Goal: Information Seeking & Learning: Learn about a topic

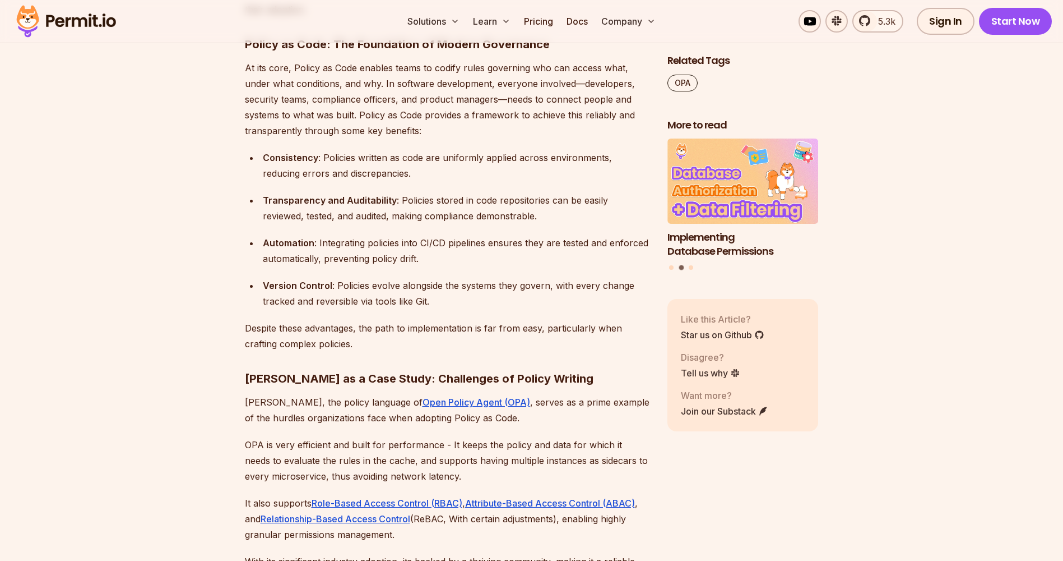
scroll to position [894, 0]
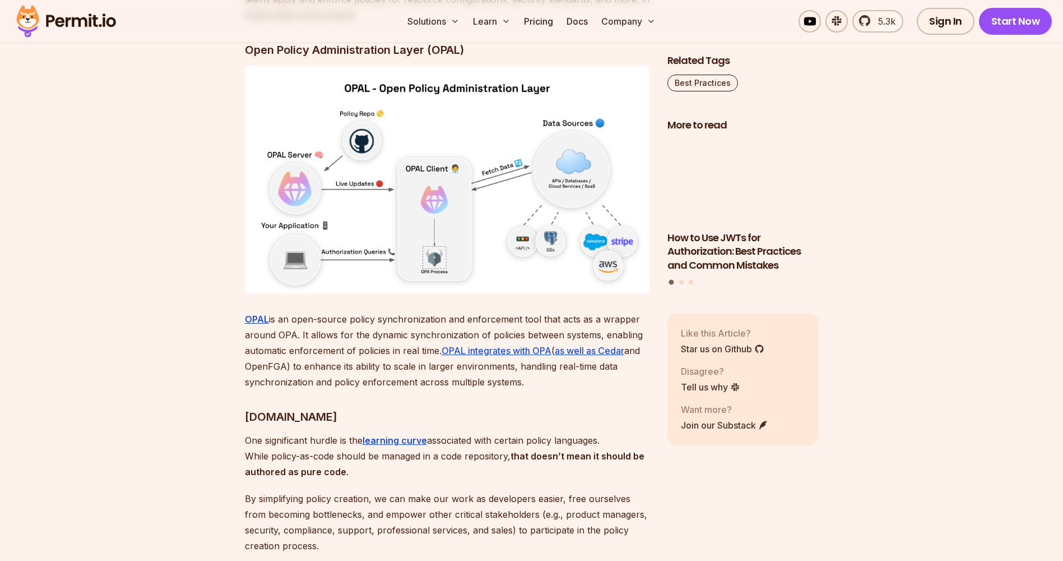
scroll to position [2981, 0]
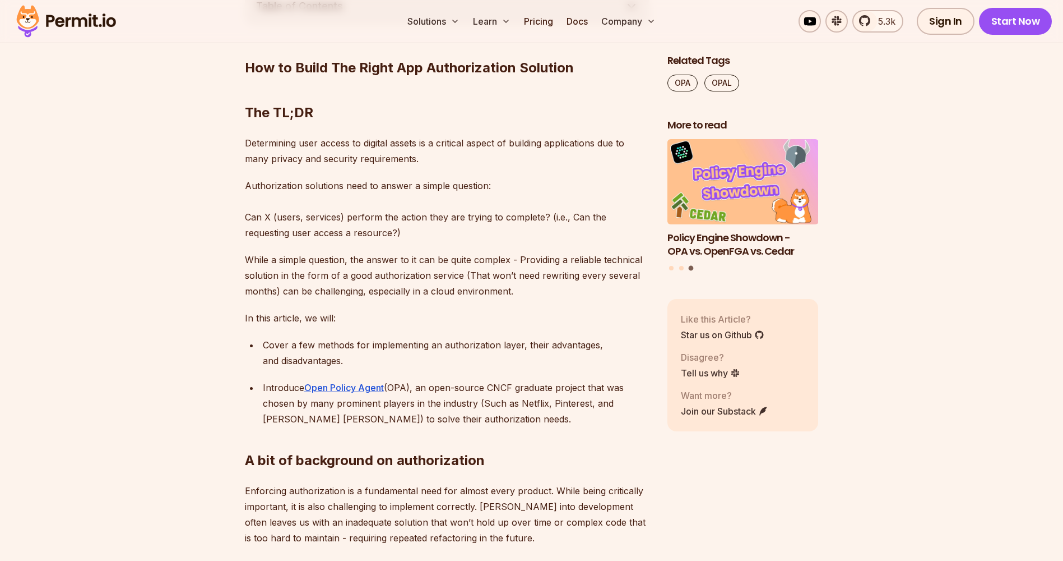
scroll to position [631, 0]
drag, startPoint x: 887, startPoint y: 1, endPoint x: 865, endPoint y: 91, distance: 93.0
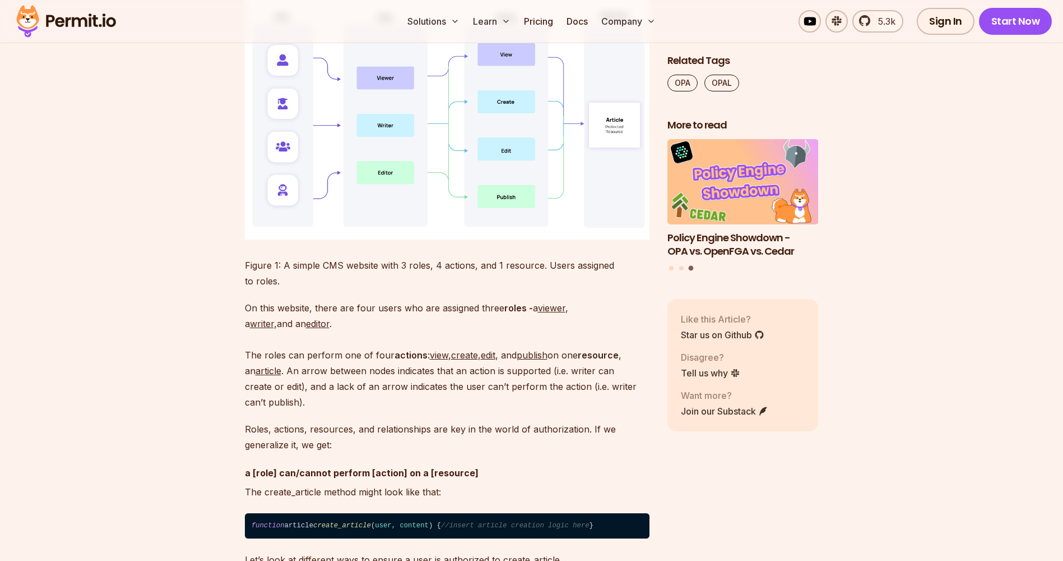
scroll to position [1287, 0]
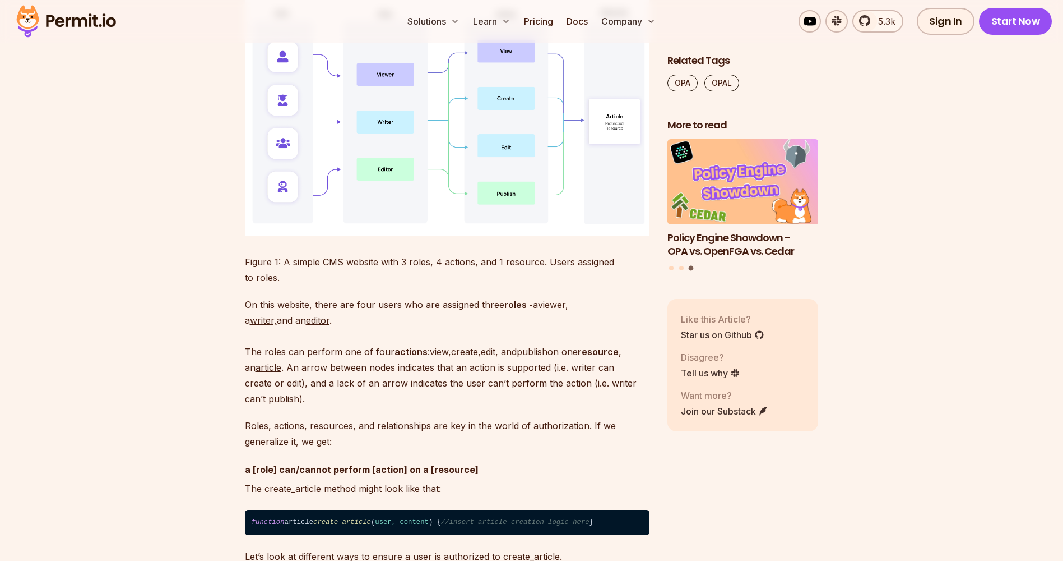
click at [403, 424] on p "Roles, actions, resources, and relationships are key in the world of authorizat…" at bounding box center [447, 433] width 405 height 31
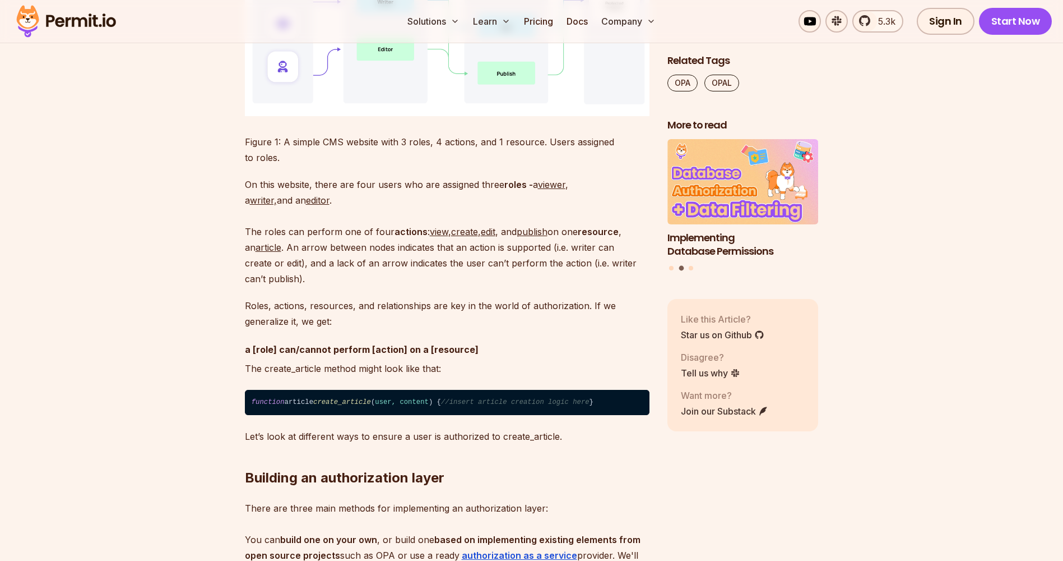
scroll to position [1449, 0]
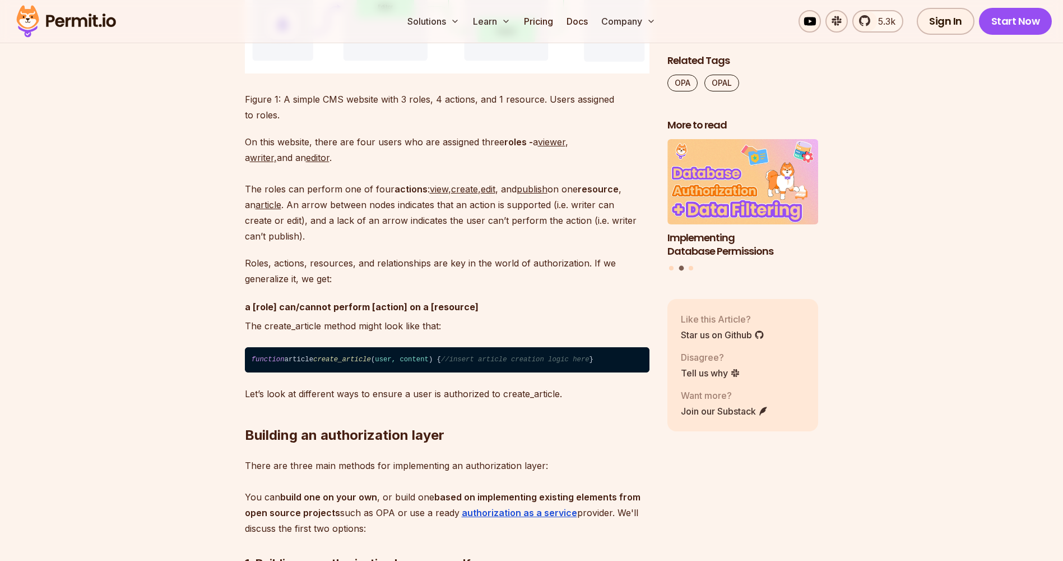
click at [499, 401] on p "Let’s look at different ways to ensure a user is authorized to create_article." at bounding box center [447, 394] width 405 height 16
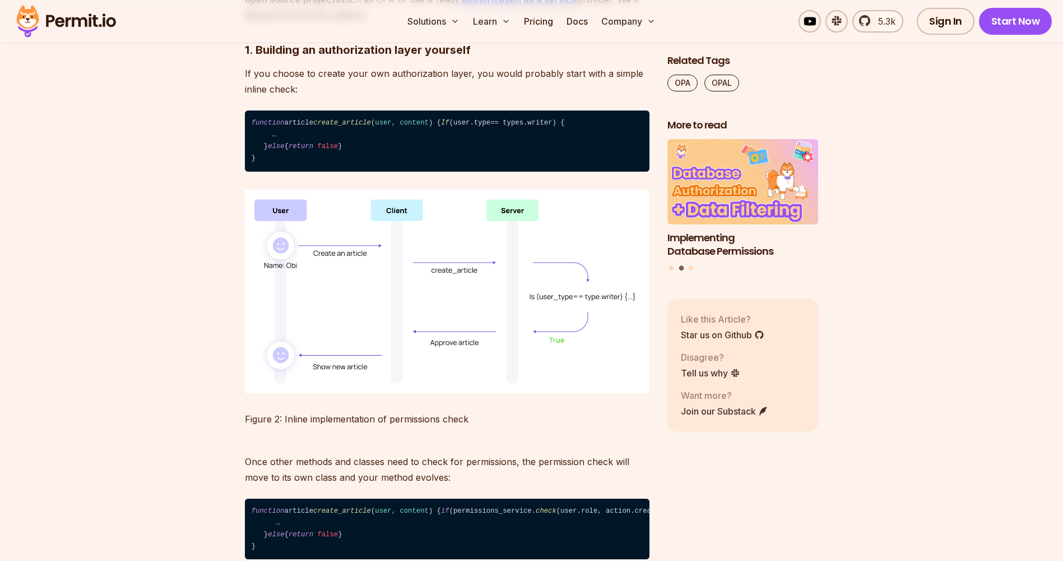
scroll to position [1965, 0]
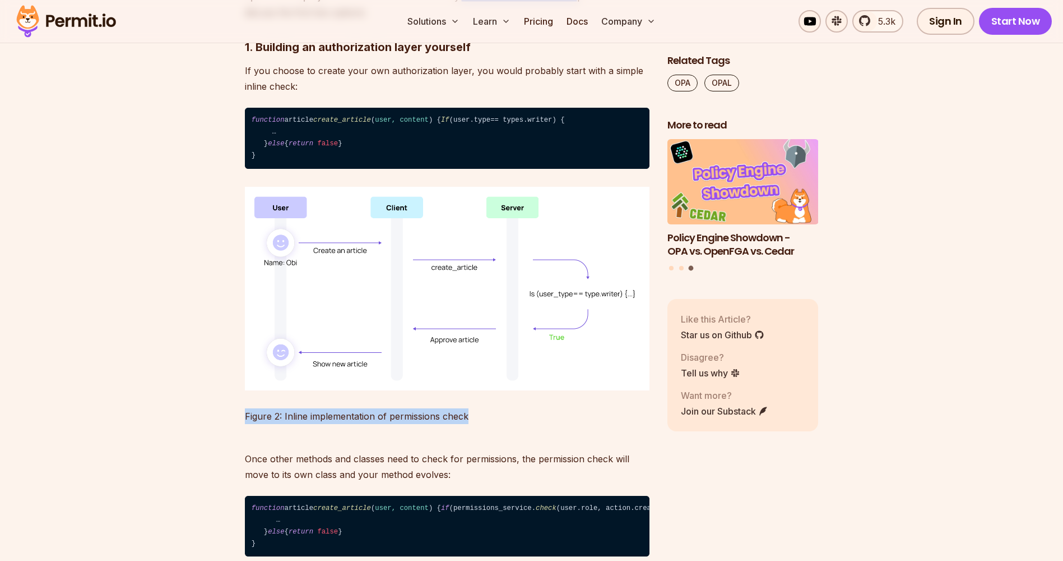
drag, startPoint x: 472, startPoint y: 436, endPoint x: 237, endPoint y: 438, distance: 234.9
click at [400, 424] on p "Figure 2: Inline implementation of permissions check" at bounding box center [447, 416] width 405 height 16
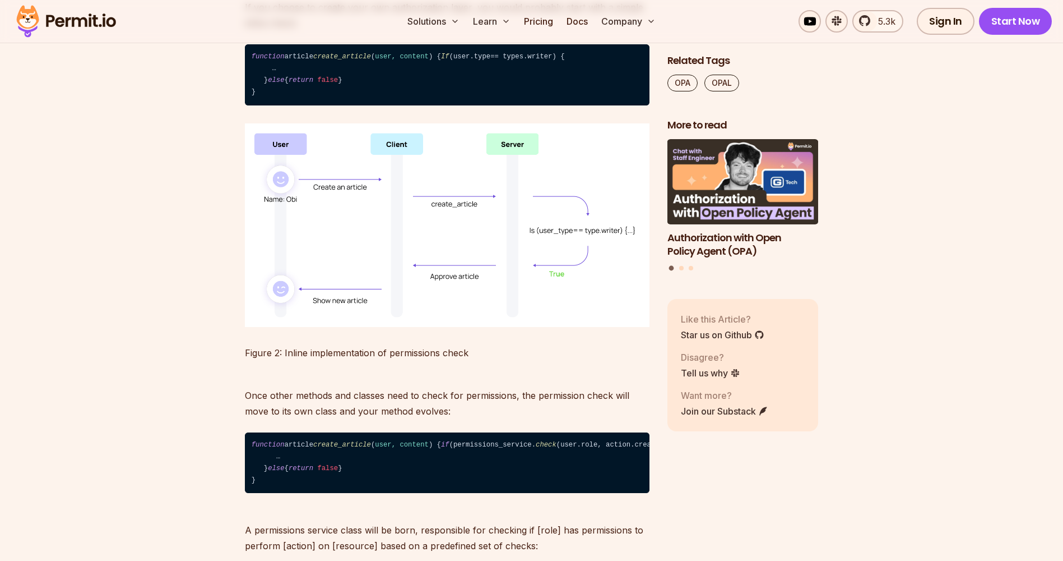
scroll to position [2029, 0]
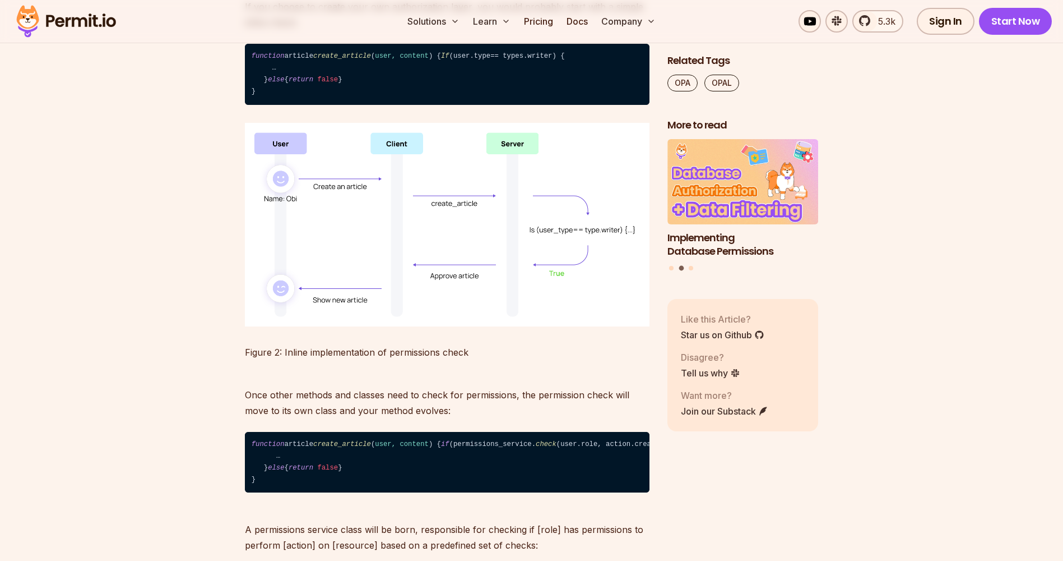
drag, startPoint x: 353, startPoint y: 497, endPoint x: 260, endPoint y: 476, distance: 94.7
click at [260, 476] on code "function article create_article ( user, content ) { if (permissions_service. ch…" at bounding box center [447, 462] width 405 height 61
drag, startPoint x: 260, startPoint y: 476, endPoint x: 308, endPoint y: 479, distance: 47.7
click at [308, 479] on code "function article create_article ( user, content ) { if (permissions_service. ch…" at bounding box center [447, 462] width 405 height 61
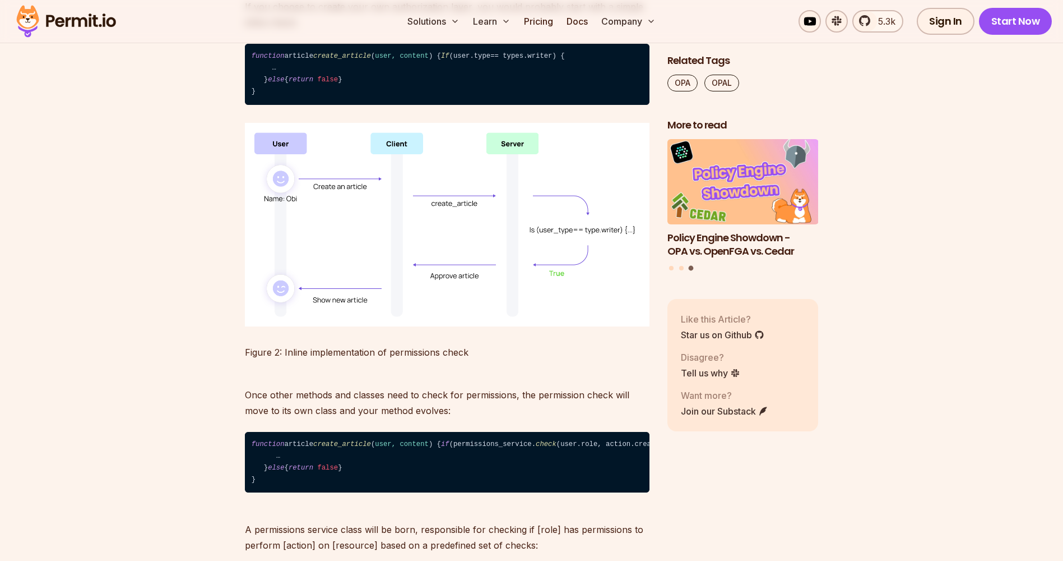
click at [354, 269] on img at bounding box center [447, 224] width 405 height 203
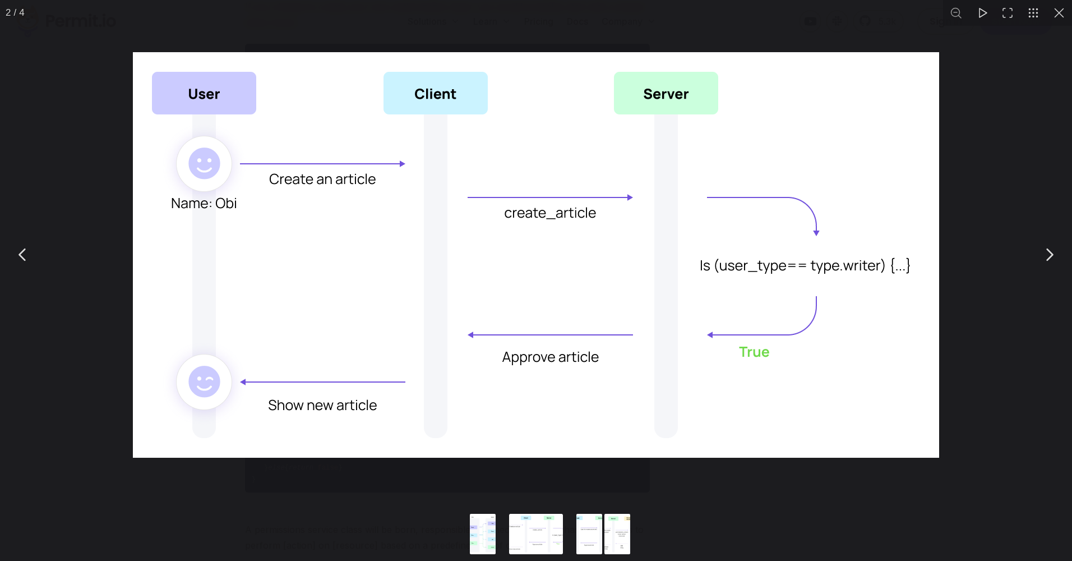
click at [542, 273] on img "You can close this modal content with the ESC key" at bounding box center [536, 254] width 806 height 405
click at [1057, 12] on button "You can close this modal content with the ESC key" at bounding box center [1059, 13] width 26 height 26
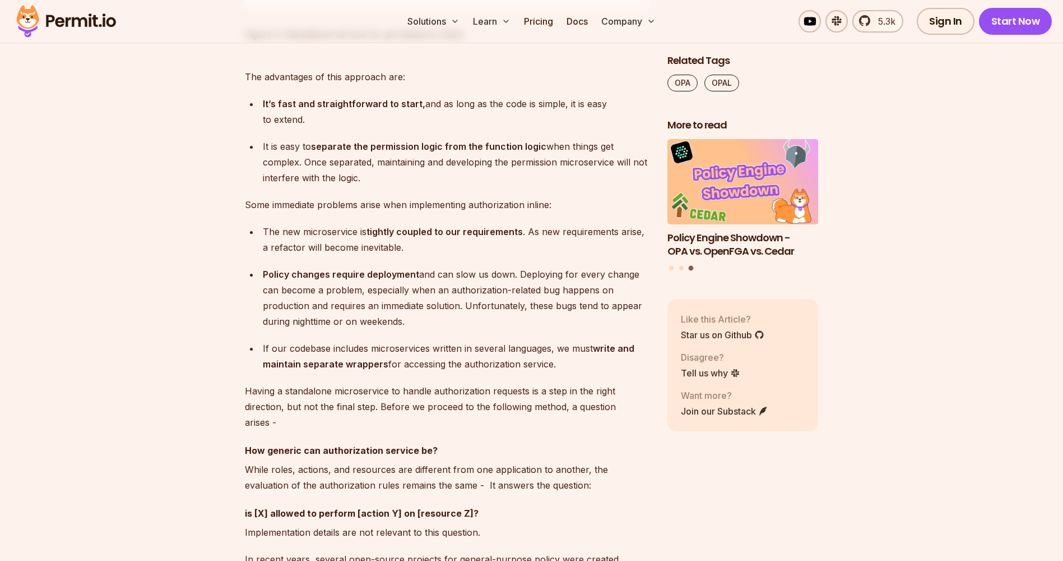
scroll to position [2835, 0]
drag, startPoint x: 406, startPoint y: 344, endPoint x: 255, endPoint y: 349, distance: 150.9
click at [255, 349] on ul "The new microservice is tightly coupled to our requirements . As new requiremen…" at bounding box center [447, 297] width 405 height 148
drag, startPoint x: 255, startPoint y: 349, endPoint x: 311, endPoint y: 365, distance: 58.5
click at [311, 365] on ul "The new microservice is tightly coupled to our requirements . As new requiremen…" at bounding box center [447, 297] width 405 height 148
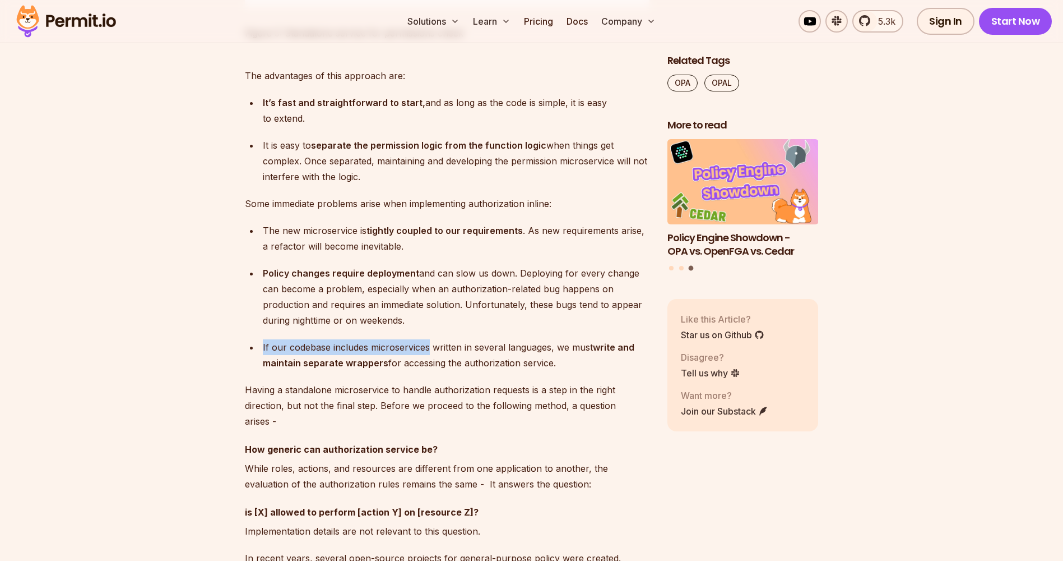
drag, startPoint x: 429, startPoint y: 377, endPoint x: 261, endPoint y: 366, distance: 167.9
click at [261, 366] on ul "The new microservice is tightly coupled to our requirements . As new requiremen…" at bounding box center [447, 297] width 405 height 148
click at [447, 371] on p "If our codebase includes microservices written in several languages, we must wr…" at bounding box center [456, 354] width 387 height 31
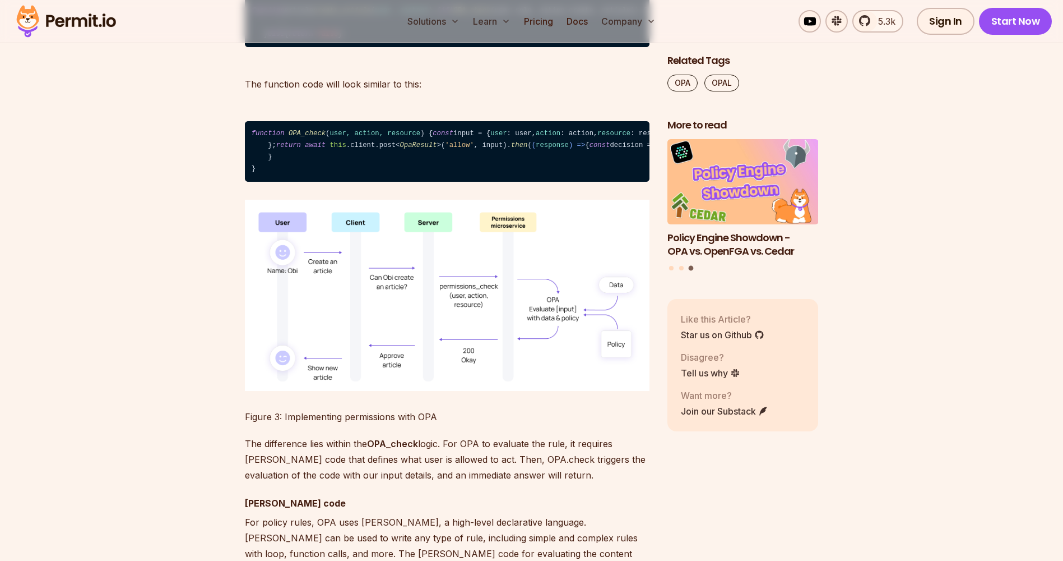
scroll to position [3722, 0]
